Goal: Go to known website: Access a specific website the user already knows

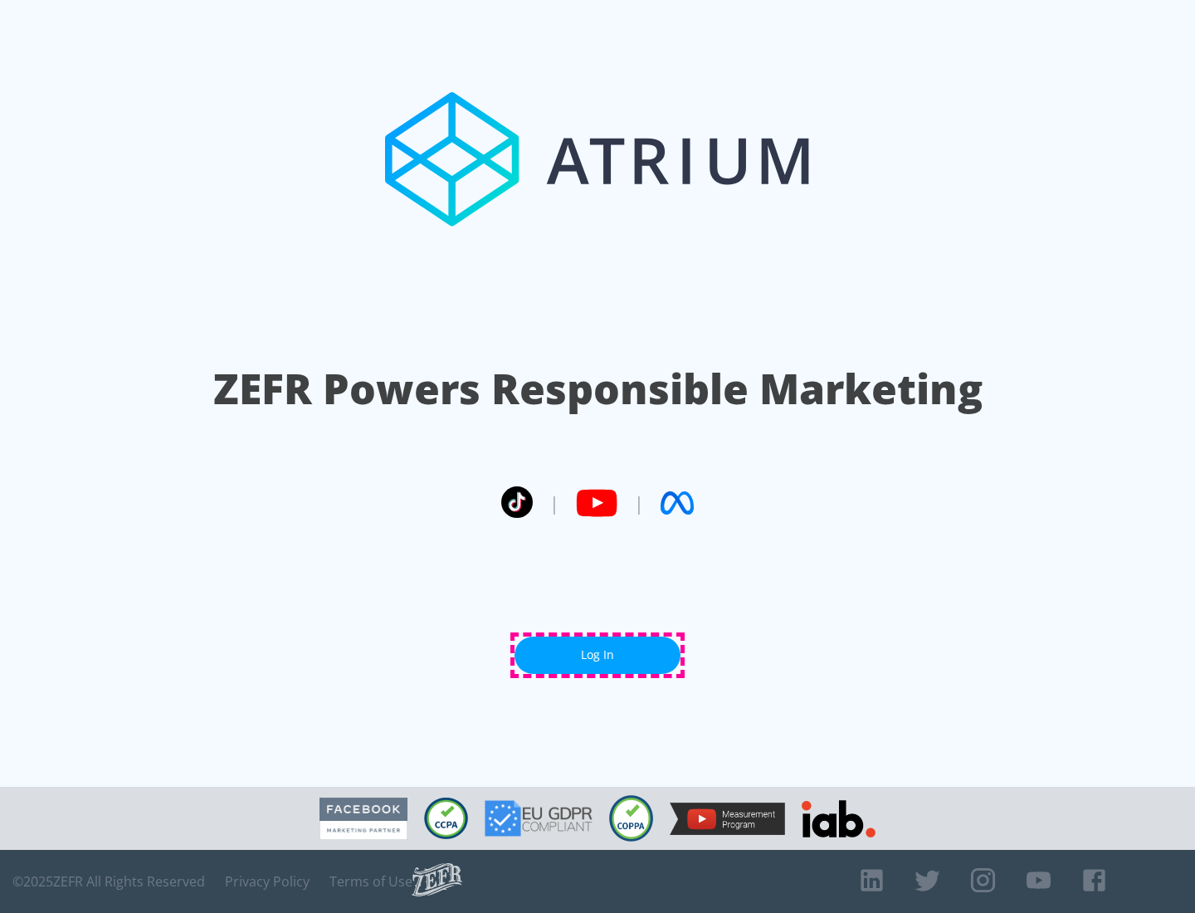
click at [597, 655] on link "Log In" at bounding box center [597, 654] width 166 height 37
